Goal: Information Seeking & Learning: Learn about a topic

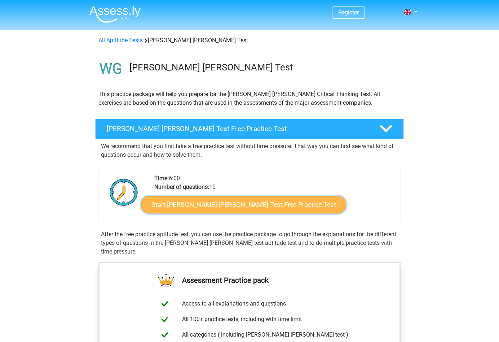
click at [209, 201] on link "Start Watson Glaser Test Free Practice Test" at bounding box center [243, 204] width 205 height 17
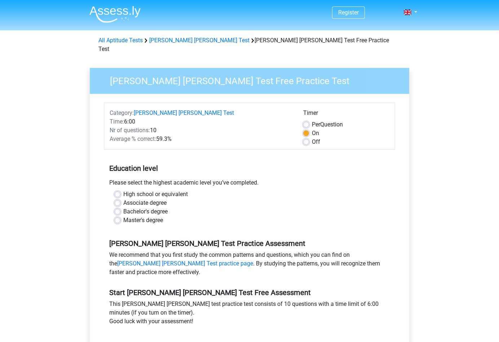
click at [153, 216] on label "Master's degree" at bounding box center [143, 220] width 40 height 9
click at [120, 216] on input "Master's degree" at bounding box center [118, 219] width 6 height 7
radio input "true"
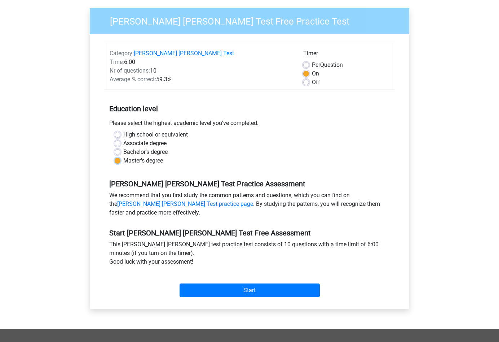
scroll to position [59, 0]
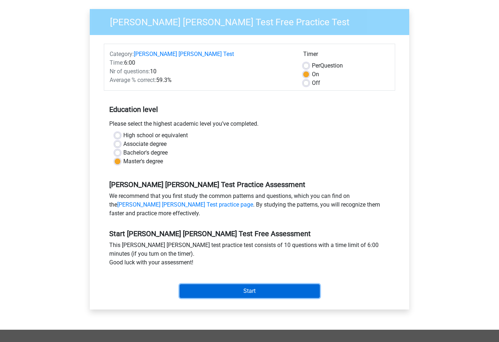
click at [244, 284] on input "Start" at bounding box center [250, 291] width 140 height 14
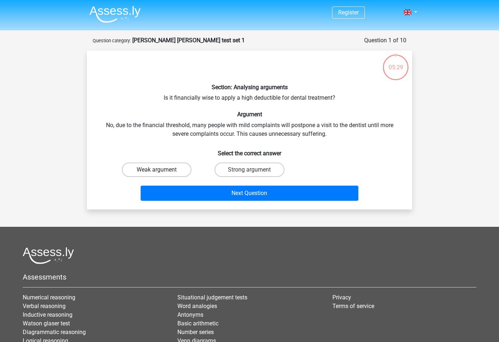
click at [185, 168] on label "Weak argument" at bounding box center [157, 169] width 70 height 14
click at [162, 169] on input "Weak argument" at bounding box center [159, 171] width 5 height 5
radio input "true"
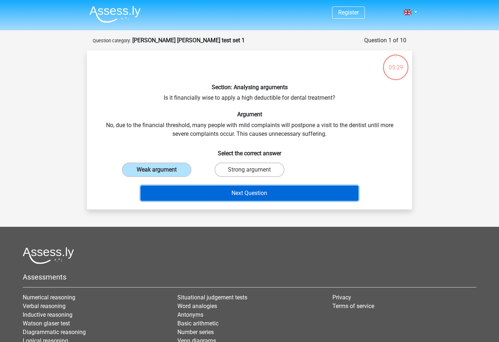
click at [260, 193] on button "Next Question" at bounding box center [250, 192] width 218 height 15
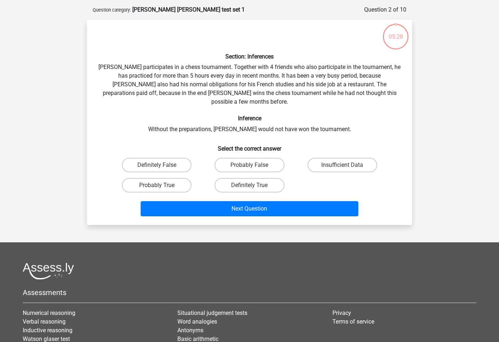
scroll to position [36, 0]
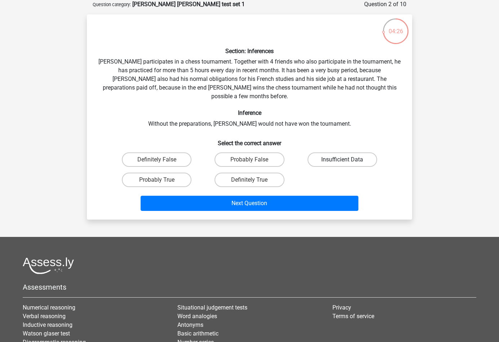
click at [342, 152] on label "Insufficient Data" at bounding box center [343, 159] width 70 height 14
click at [342, 159] on input "Insufficient Data" at bounding box center [344, 161] width 5 height 5
radio input "true"
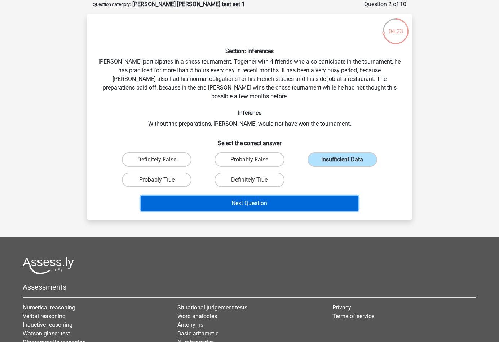
click at [316, 195] on button "Next Question" at bounding box center [250, 202] width 218 height 15
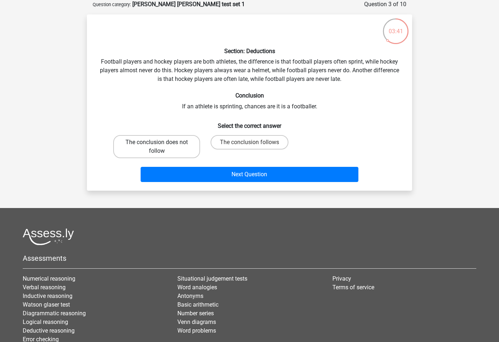
click at [187, 145] on label "The conclusion does not follow" at bounding box center [156, 146] width 87 height 23
click at [162, 145] on input "The conclusion does not follow" at bounding box center [159, 144] width 5 height 5
radio input "true"
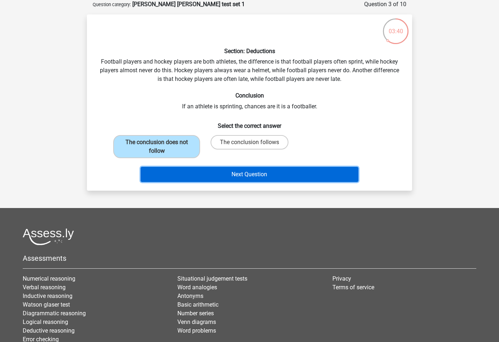
click at [261, 175] on button "Next Question" at bounding box center [250, 174] width 218 height 15
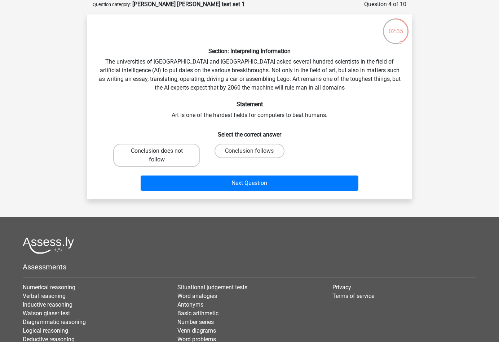
click at [189, 165] on label "Conclusion does not follow" at bounding box center [156, 155] width 87 height 23
click at [162, 155] on input "Conclusion does not follow" at bounding box center [159, 153] width 5 height 5
radio input "true"
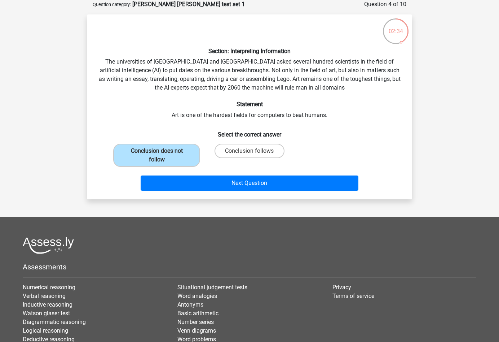
click at [263, 191] on div "Next Question" at bounding box center [249, 184] width 278 height 18
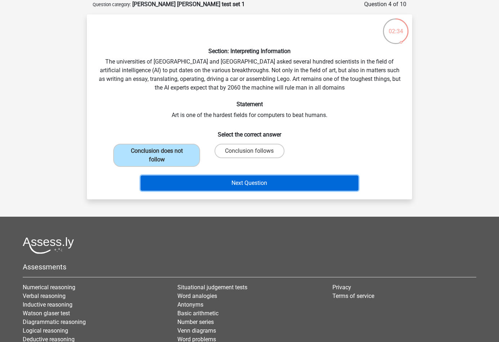
click at [268, 182] on button "Next Question" at bounding box center [250, 182] width 218 height 15
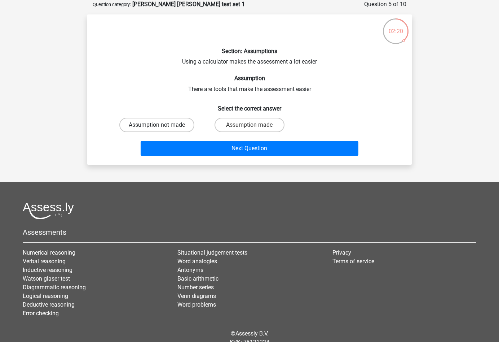
click at [176, 127] on label "Assumption not made" at bounding box center [156, 125] width 75 height 14
click at [162, 127] on input "Assumption not made" at bounding box center [159, 127] width 5 height 5
radio input "true"
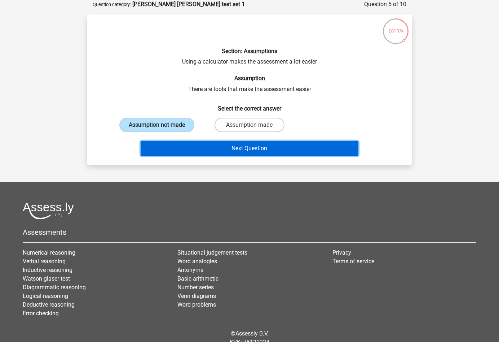
click at [253, 145] on button "Next Question" at bounding box center [250, 148] width 218 height 15
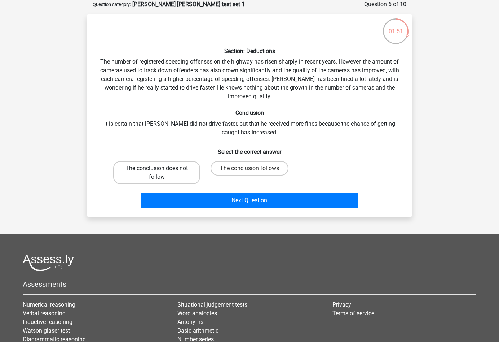
click at [185, 181] on label "The conclusion does not follow" at bounding box center [156, 172] width 87 height 23
click at [162, 173] on input "The conclusion does not follow" at bounding box center [159, 170] width 5 height 5
radio input "true"
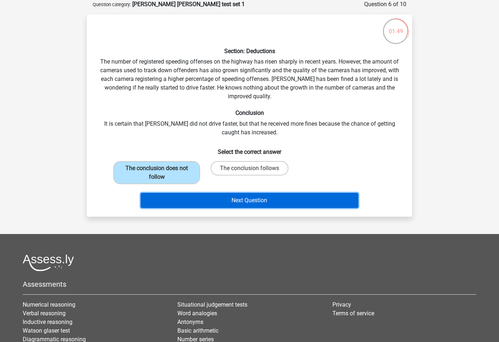
click at [334, 198] on button "Next Question" at bounding box center [250, 200] width 218 height 15
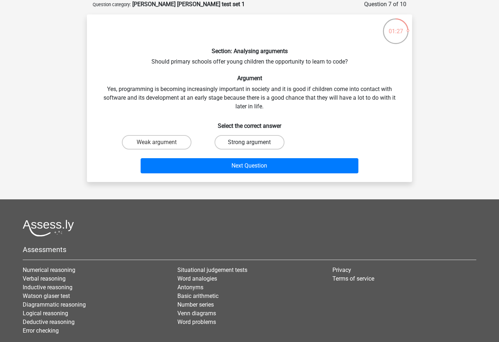
click at [267, 135] on div "Strong argument" at bounding box center [249, 142] width 87 height 14
click at [264, 142] on label "Strong argument" at bounding box center [250, 142] width 70 height 14
click at [254, 142] on input "Strong argument" at bounding box center [252, 144] width 5 height 5
radio input "true"
click at [180, 139] on label "Weak argument" at bounding box center [157, 142] width 70 height 14
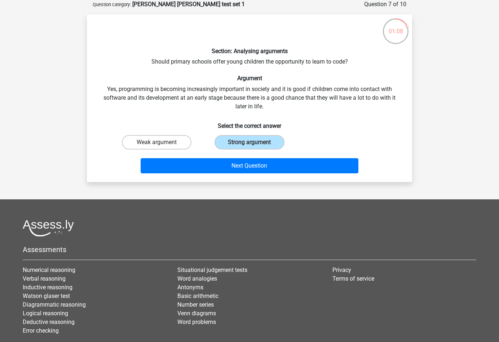
click at [162, 142] on input "Weak argument" at bounding box center [159, 144] width 5 height 5
radio input "true"
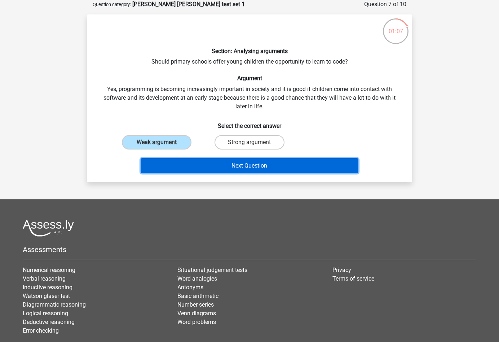
click at [277, 162] on button "Next Question" at bounding box center [250, 165] width 218 height 15
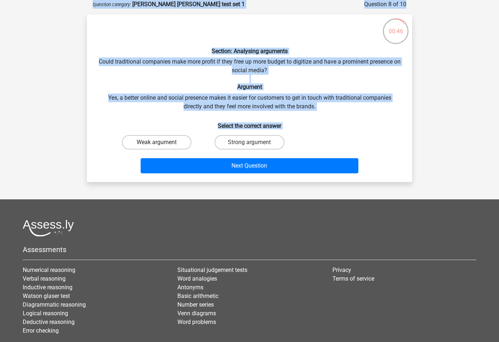
click at [167, 138] on label "Weak argument" at bounding box center [157, 142] width 70 height 14
click at [162, 142] on input "Weak argument" at bounding box center [159, 144] width 5 height 5
radio input "true"
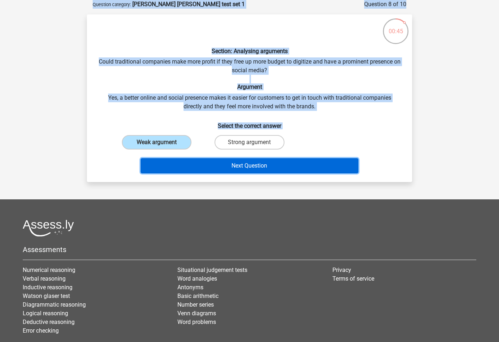
click at [281, 168] on button "Next Question" at bounding box center [250, 165] width 218 height 15
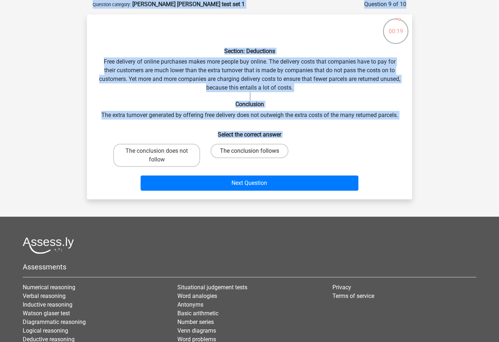
click at [248, 150] on label "The conclusion follows" at bounding box center [250, 151] width 78 height 14
click at [250, 151] on input "The conclusion follows" at bounding box center [252, 153] width 5 height 5
radio input "true"
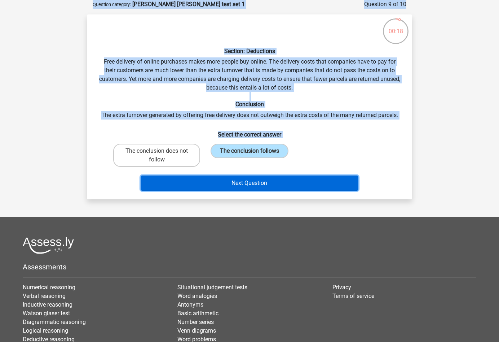
click at [269, 187] on button "Next Question" at bounding box center [250, 182] width 218 height 15
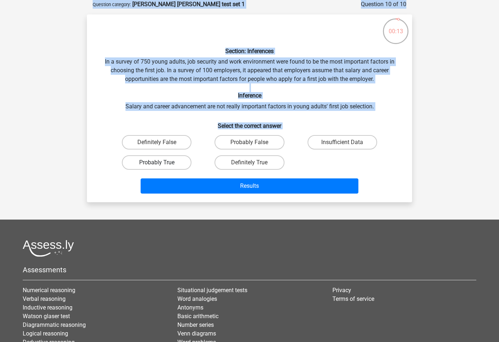
click at [170, 165] on label "Probably True" at bounding box center [157, 162] width 70 height 14
click at [162, 165] on input "Probably True" at bounding box center [159, 164] width 5 height 5
radio input "true"
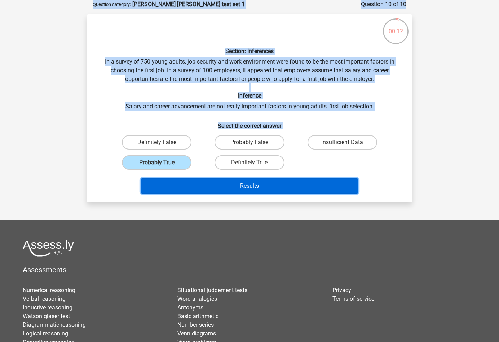
click at [223, 185] on button "Results" at bounding box center [250, 185] width 218 height 15
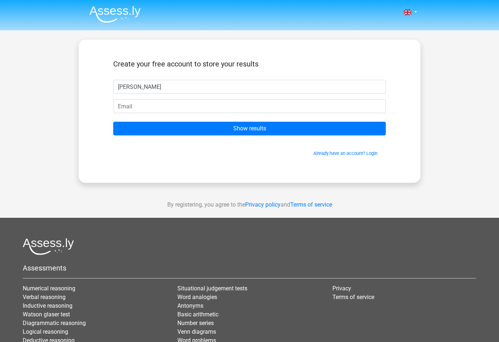
type input "[PERSON_NAME]"
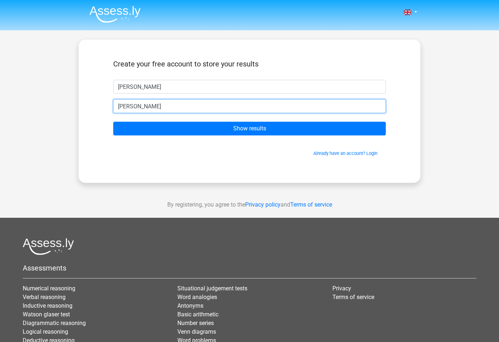
type input "[PERSON_NAME][EMAIL_ADDRESS][DOMAIN_NAME]"
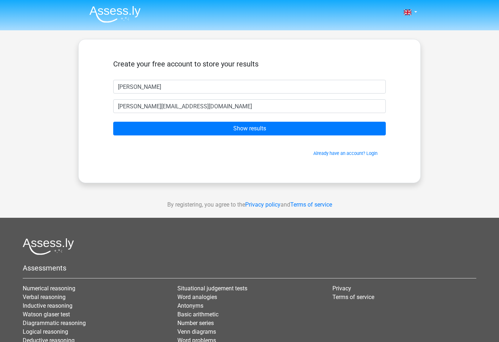
click at [228, 138] on form "Create your free account to store your results [PERSON_NAME] [PERSON_NAME][EMAI…" at bounding box center [249, 108] width 273 height 97
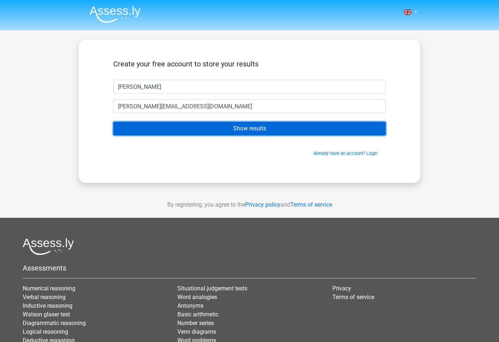
click at [229, 131] on input "Show results" at bounding box center [249, 129] width 273 height 14
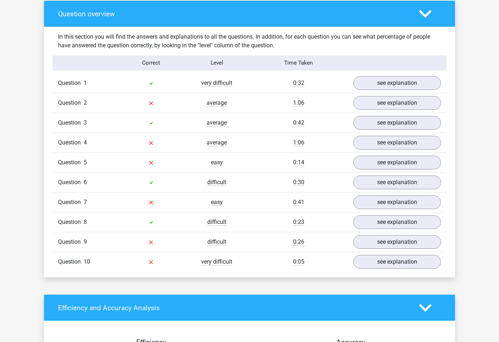
scroll to position [564, 0]
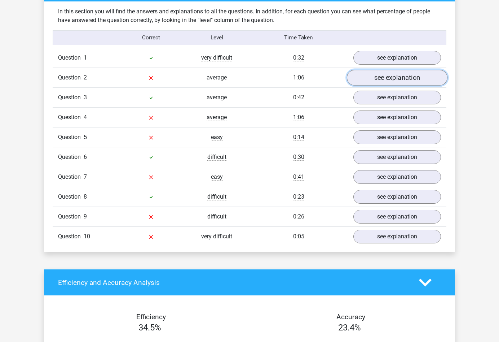
click at [397, 71] on link "see explanation" at bounding box center [397, 78] width 101 height 16
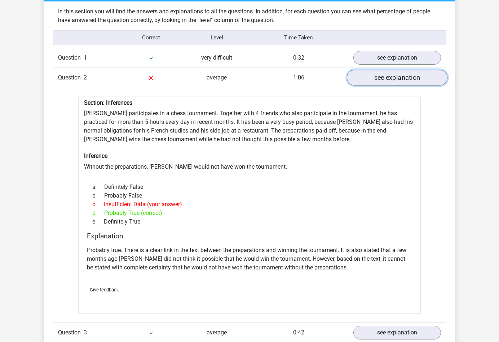
click at [397, 73] on link "see explanation" at bounding box center [397, 78] width 101 height 16
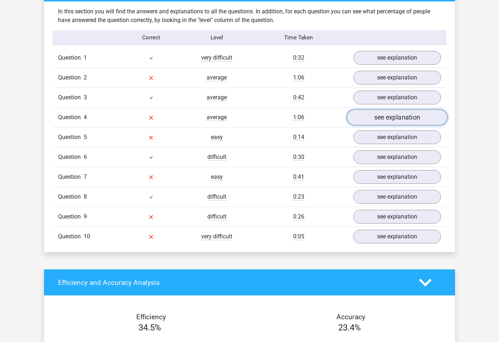
click at [384, 113] on link "see explanation" at bounding box center [397, 117] width 101 height 16
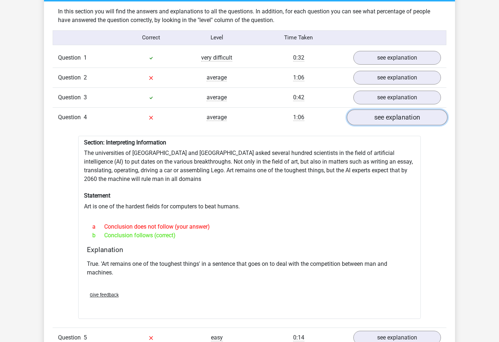
click at [384, 113] on link "see explanation" at bounding box center [397, 117] width 101 height 16
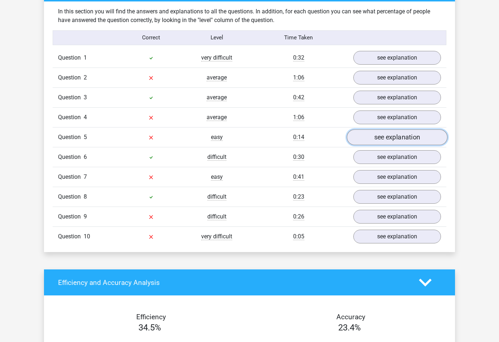
click at [383, 138] on link "see explanation" at bounding box center [397, 137] width 101 height 16
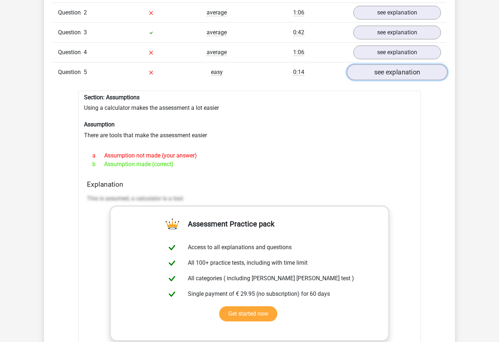
scroll to position [630, 0]
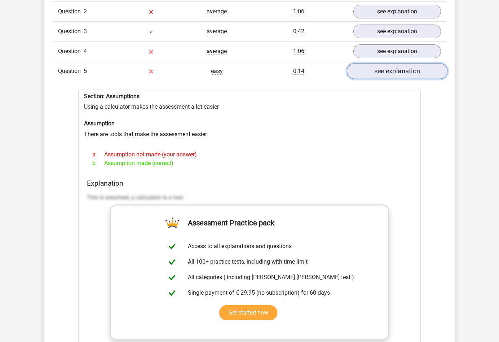
click at [395, 66] on link "see explanation" at bounding box center [397, 71] width 101 height 16
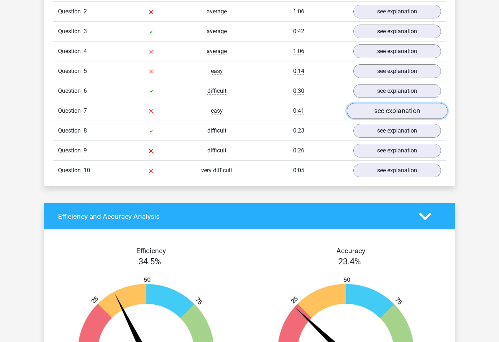
click at [390, 112] on link "see explanation" at bounding box center [397, 111] width 101 height 16
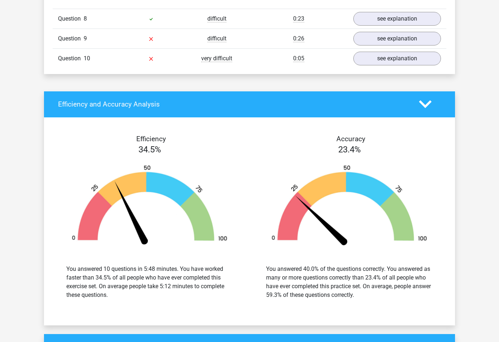
scroll to position [1224, 0]
